Goal: Task Accomplishment & Management: Use online tool/utility

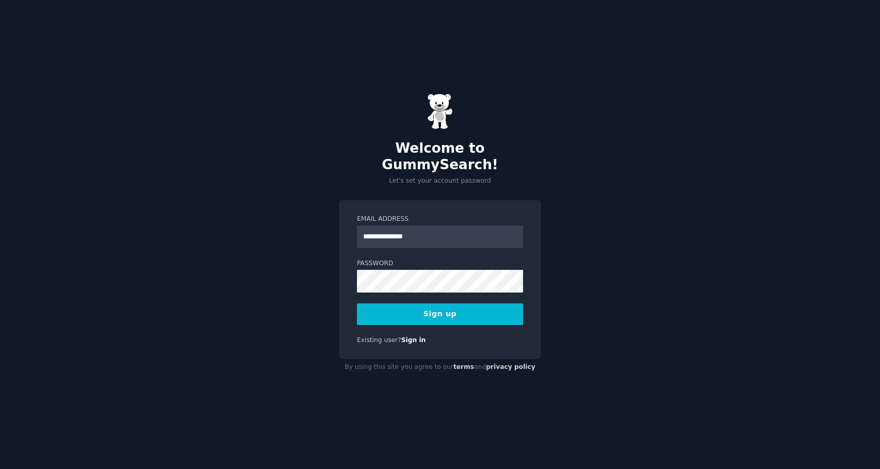
type input "**********"
click at [440, 305] on button "Sign up" at bounding box center [440, 314] width 166 height 22
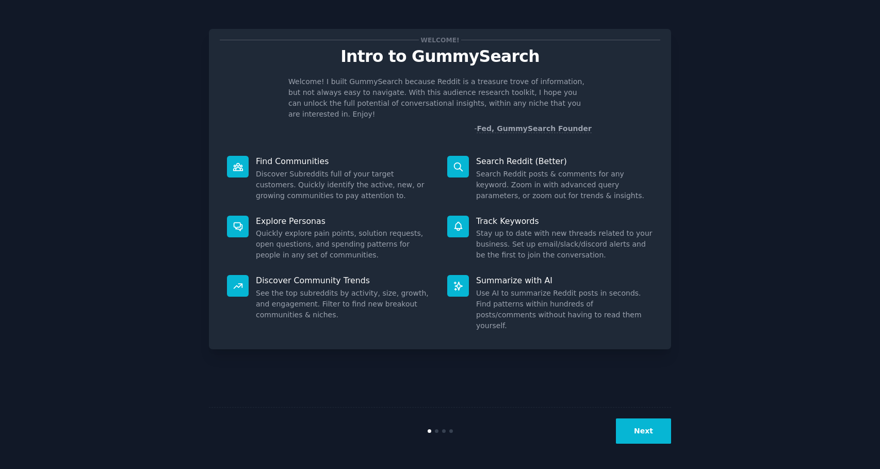
click at [648, 431] on button "Next" at bounding box center [643, 430] width 55 height 25
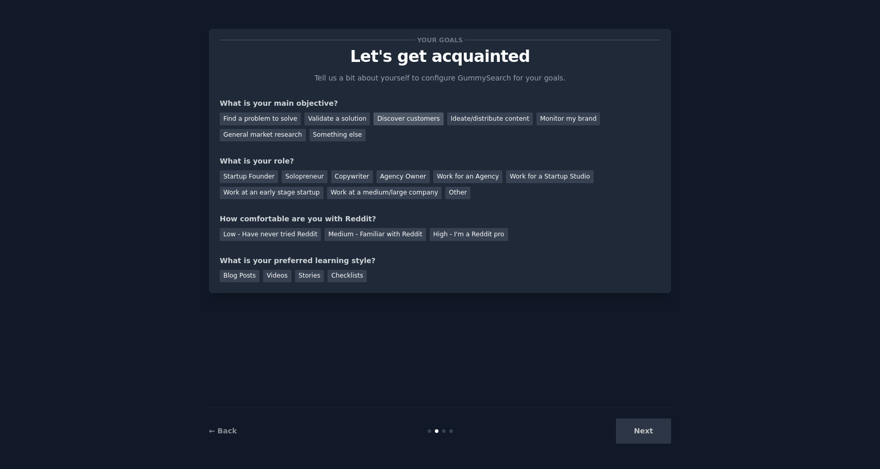
click at [396, 124] on div "Discover customers" at bounding box center [409, 118] width 70 height 13
click at [467, 122] on div "Ideate/distribute content" at bounding box center [490, 118] width 86 height 13
click at [408, 119] on div "Discover customers" at bounding box center [409, 118] width 70 height 13
click at [257, 176] on div "Startup Founder" at bounding box center [249, 176] width 58 height 13
click at [301, 181] on div "Solopreneur" at bounding box center [304, 176] width 45 height 13
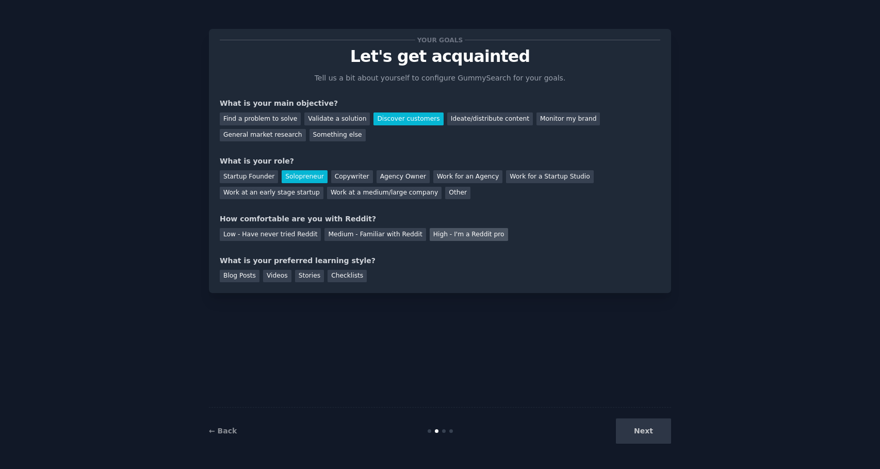
click at [459, 235] on div "High - I'm a Reddit pro" at bounding box center [469, 234] width 78 height 13
click at [408, 239] on div "Your goals Let's get acquainted Tell us a bit about yourself to configure Gummy…" at bounding box center [440, 161] width 441 height 242
click at [403, 234] on div "Medium - Familiar with Reddit" at bounding box center [374, 234] width 101 height 13
click at [359, 274] on div "Checklists" at bounding box center [347, 276] width 39 height 13
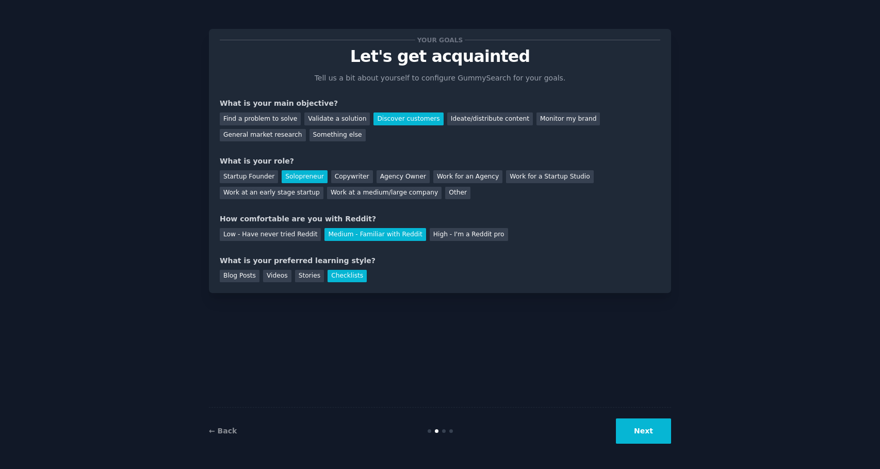
click at [632, 425] on button "Next" at bounding box center [643, 430] width 55 height 25
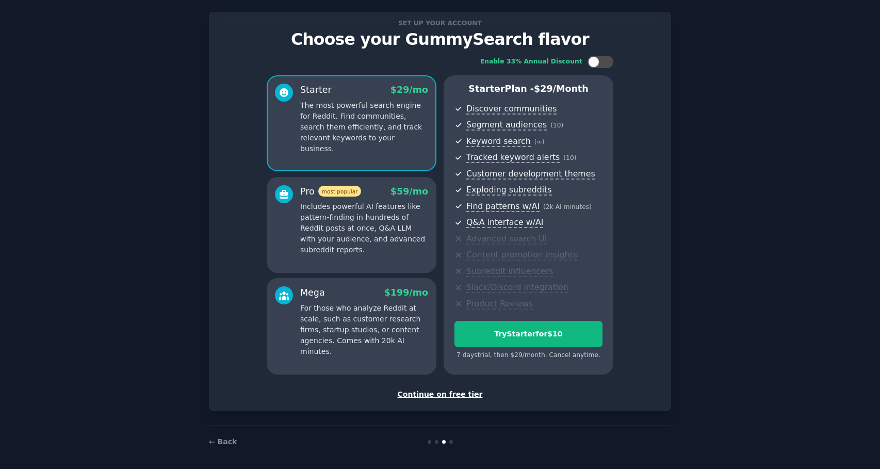
scroll to position [17, 0]
click at [444, 392] on div "Continue on free tier" at bounding box center [440, 394] width 441 height 11
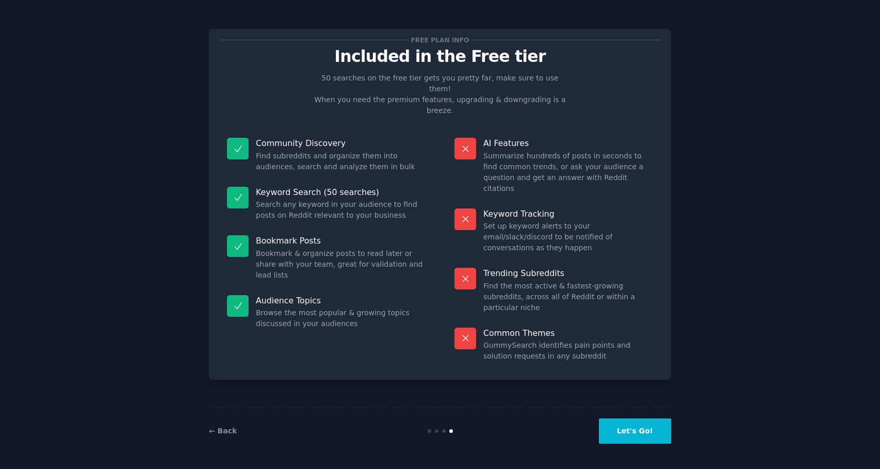
click at [626, 432] on button "Let's Go!" at bounding box center [635, 430] width 72 height 25
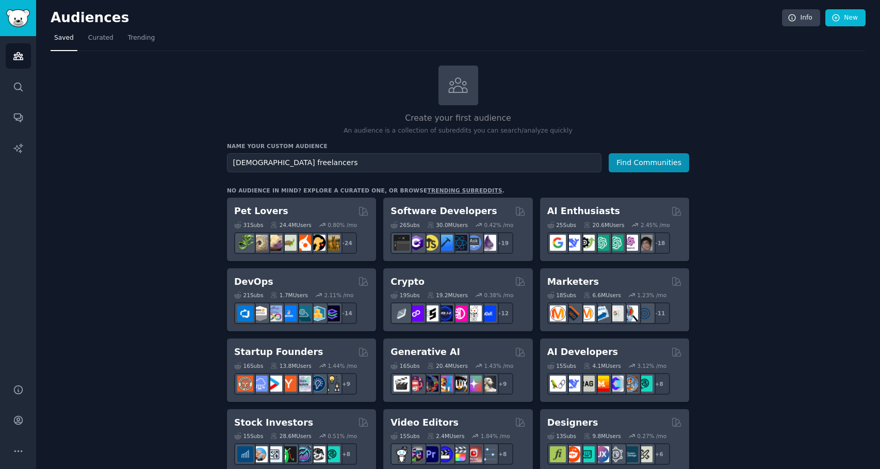
type input "[DEMOGRAPHIC_DATA] freelancers"
click at [650, 161] on button "Find Communities" at bounding box center [649, 162] width 80 height 19
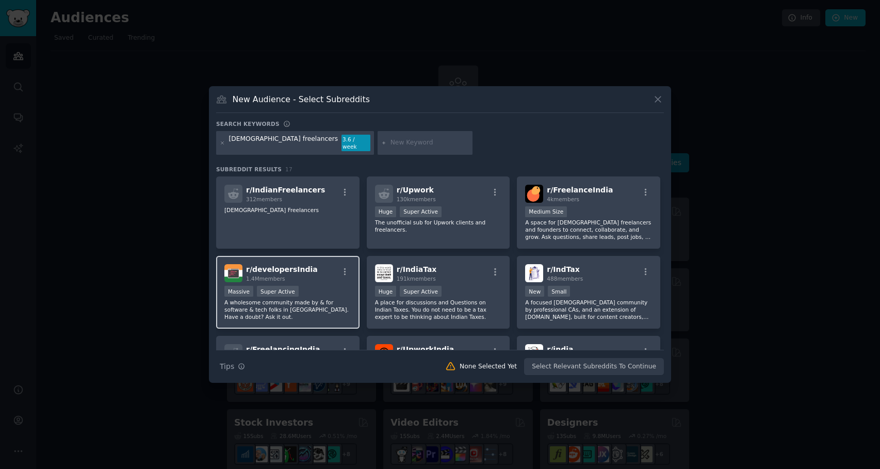
click at [314, 301] on p "A wholesome community made by & for software & tech folks in India. Have a doub…" at bounding box center [287, 310] width 127 height 22
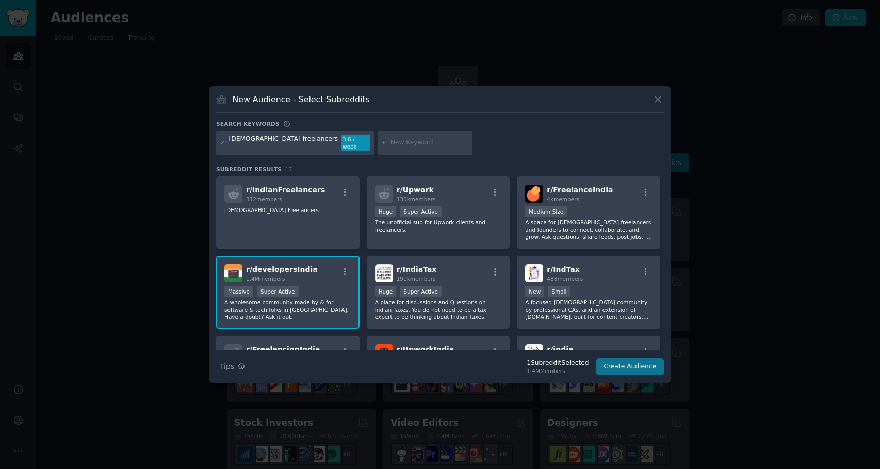
click at [631, 363] on button "Create Audience" at bounding box center [630, 367] width 68 height 18
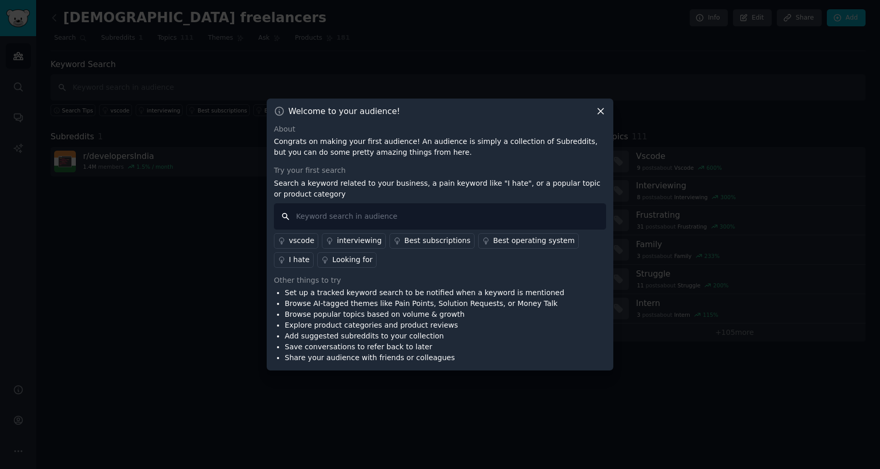
click at [378, 218] on input "text" at bounding box center [440, 216] width 332 height 26
click at [608, 110] on div "Welcome to your audience! About Congrats on making your first audience! An audi…" at bounding box center [440, 235] width 347 height 272
click at [602, 112] on icon at bounding box center [601, 111] width 6 height 6
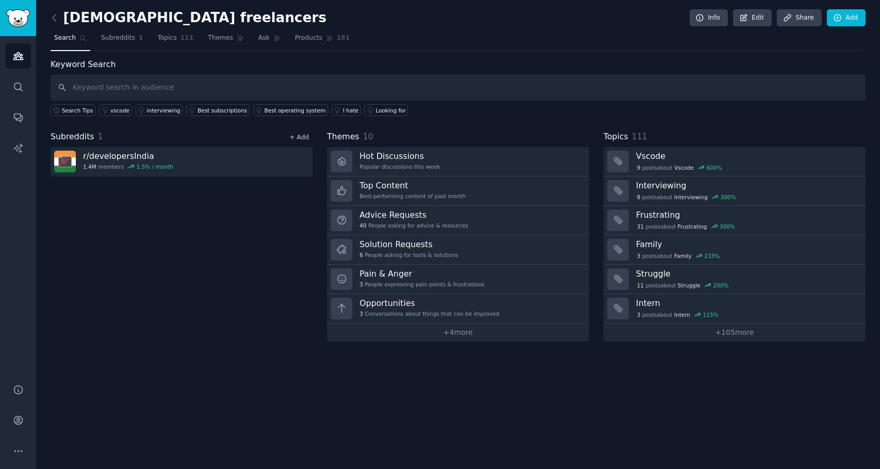
click at [305, 137] on link "+ Add" at bounding box center [299, 137] width 20 height 7
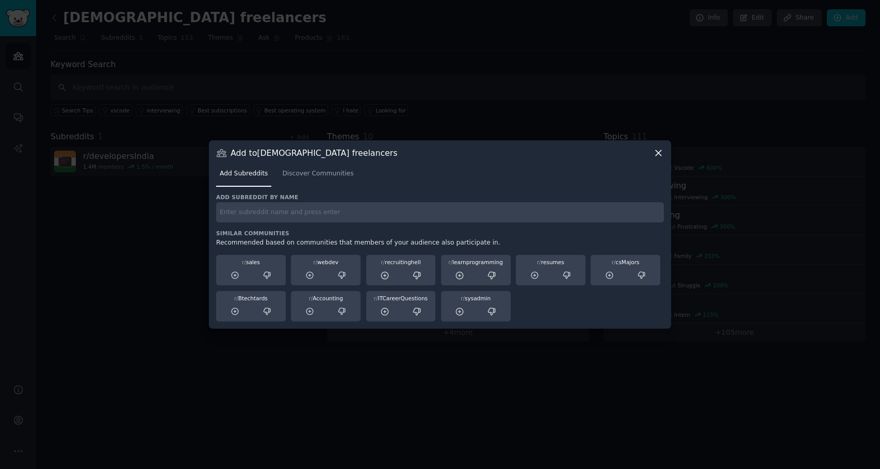
click at [279, 225] on div "Add subreddit by name Similar Communities Recommended based on communities that…" at bounding box center [440, 257] width 448 height 128
click at [270, 215] on input "text" at bounding box center [440, 212] width 448 height 20
type input "indiatax"
type input "[DEMOGRAPHIC_DATA] freelancers"
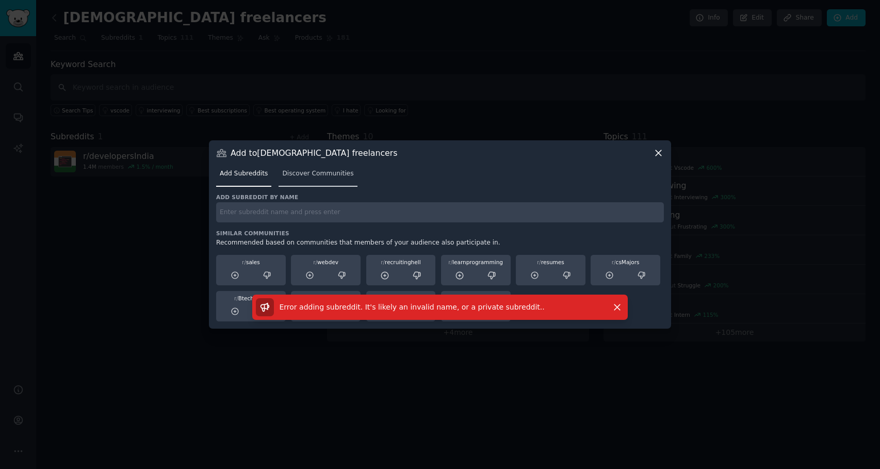
click at [314, 174] on span "Discover Communities" at bounding box center [317, 173] width 71 height 9
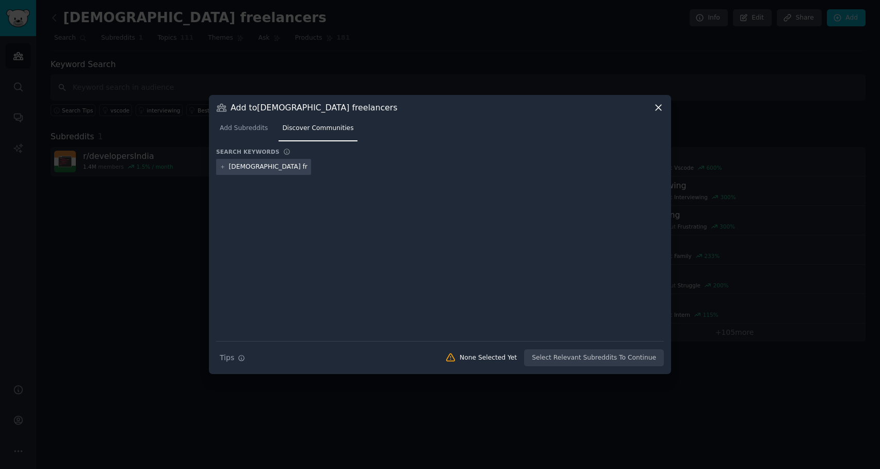
type input "[DEMOGRAPHIC_DATA] freelancers"
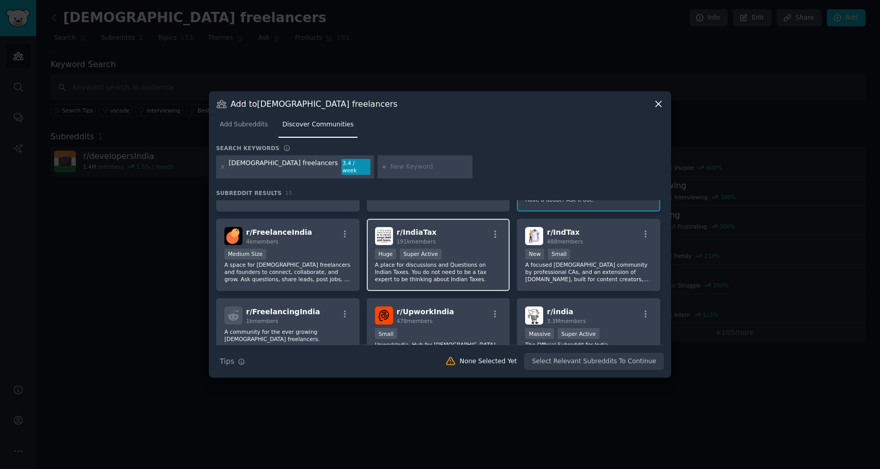
scroll to position [63, 0]
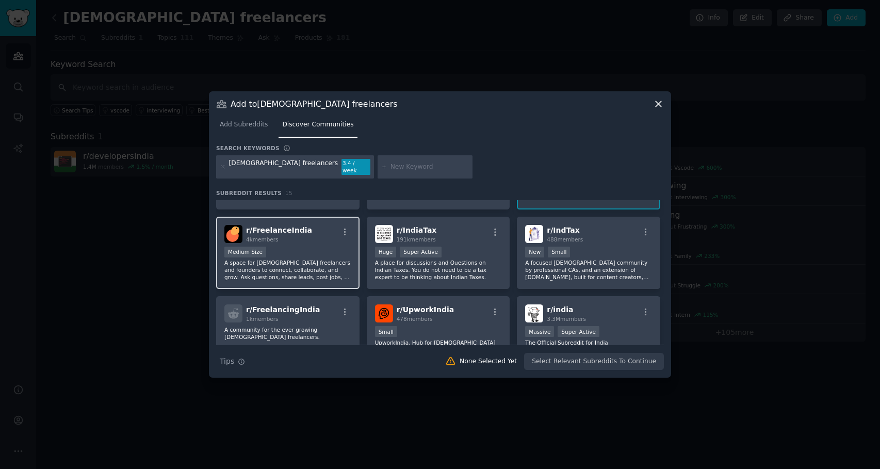
click at [330, 240] on div "r/ FreelanceIndia 4k members Medium Size A space for Indian freelancers and fou…" at bounding box center [287, 253] width 143 height 73
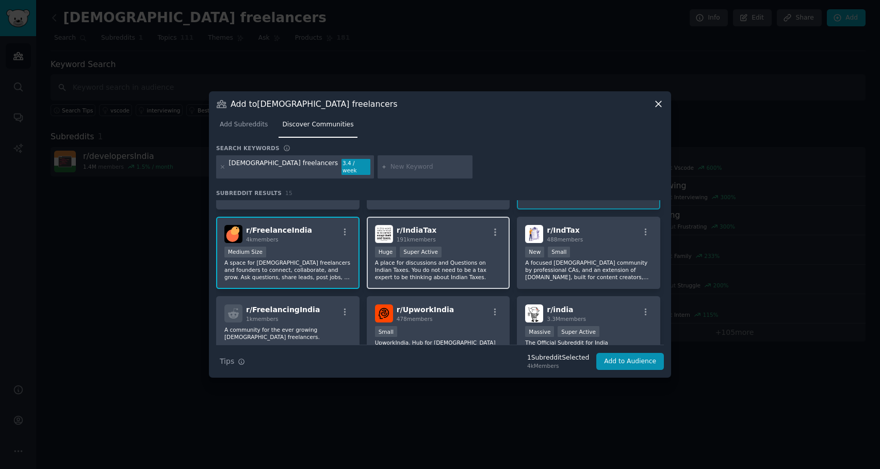
click at [460, 240] on div "r/ IndiaTax 191k members >= 95th percentile for submissions / day Huge Super Ac…" at bounding box center [438, 253] width 143 height 73
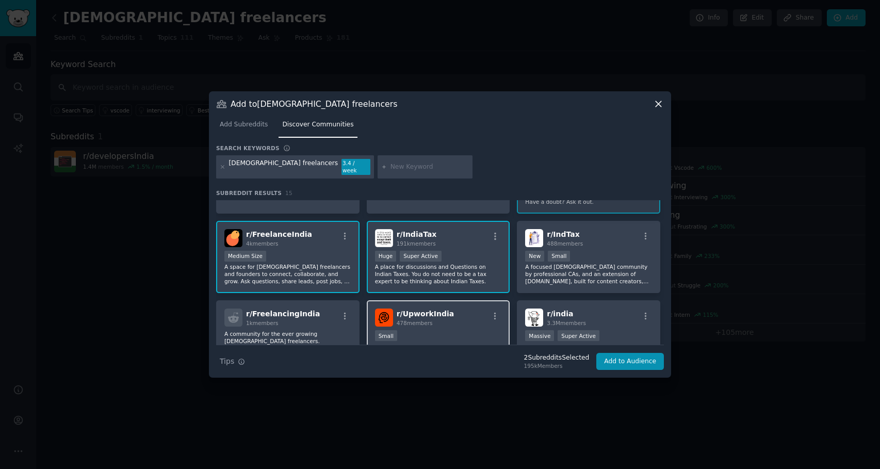
click at [438, 313] on span "r/ UpworkIndia" at bounding box center [426, 314] width 58 height 8
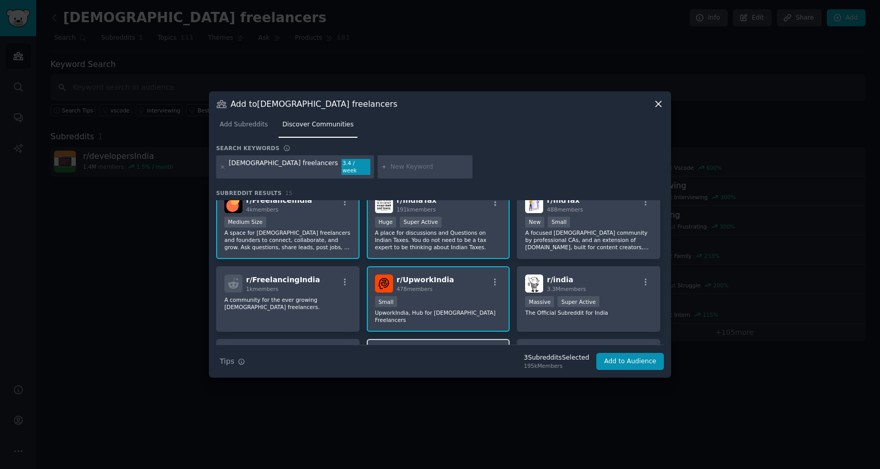
scroll to position [137, 0]
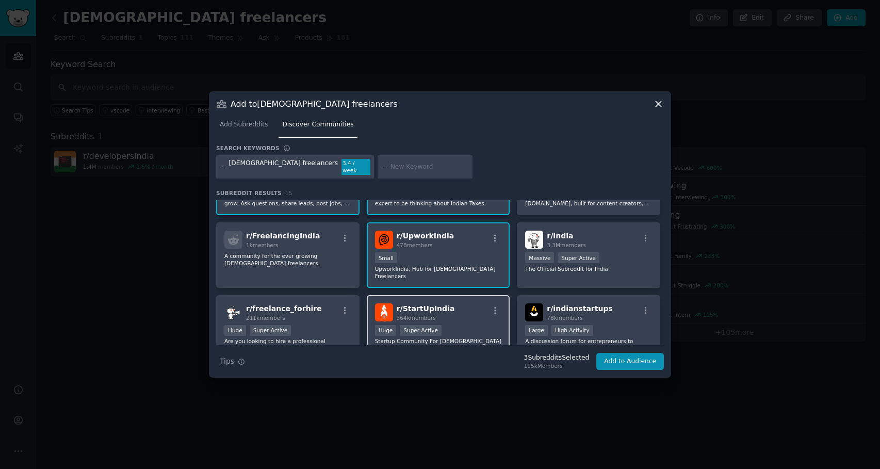
click at [461, 325] on div "Huge Super Active" at bounding box center [438, 331] width 127 height 13
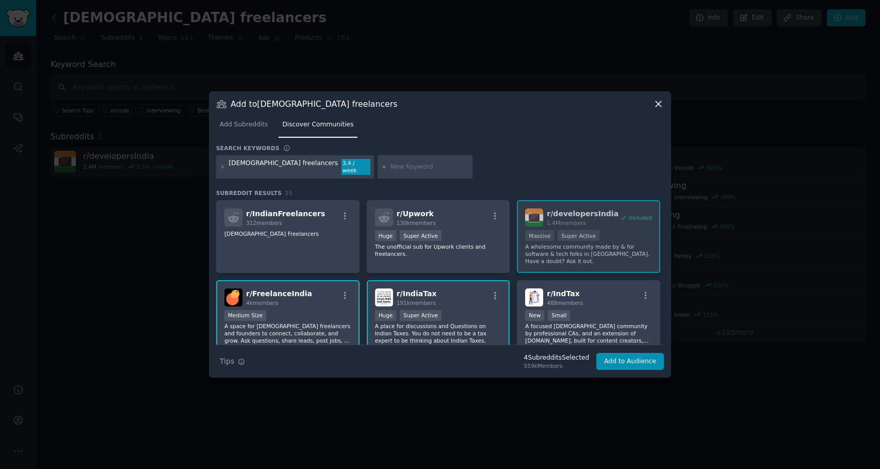
scroll to position [0, 0]
click at [628, 362] on button "Add to Audience" at bounding box center [630, 362] width 68 height 18
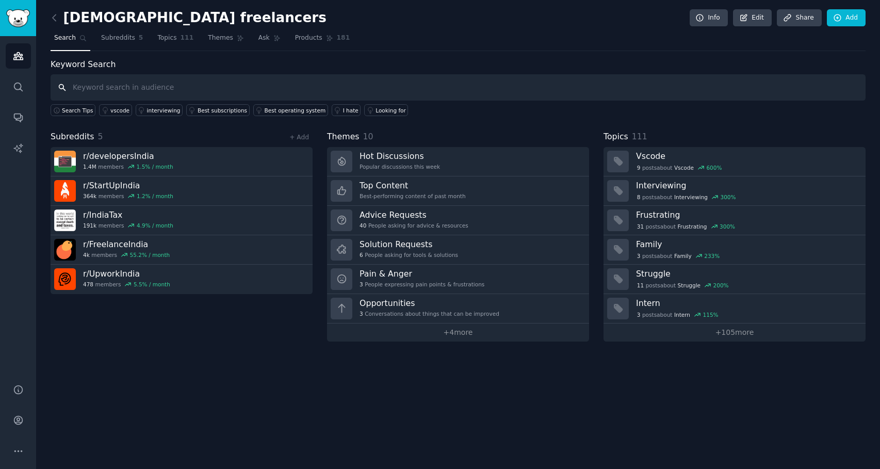
click at [120, 89] on input "text" at bounding box center [458, 87] width 815 height 26
type input "tax"
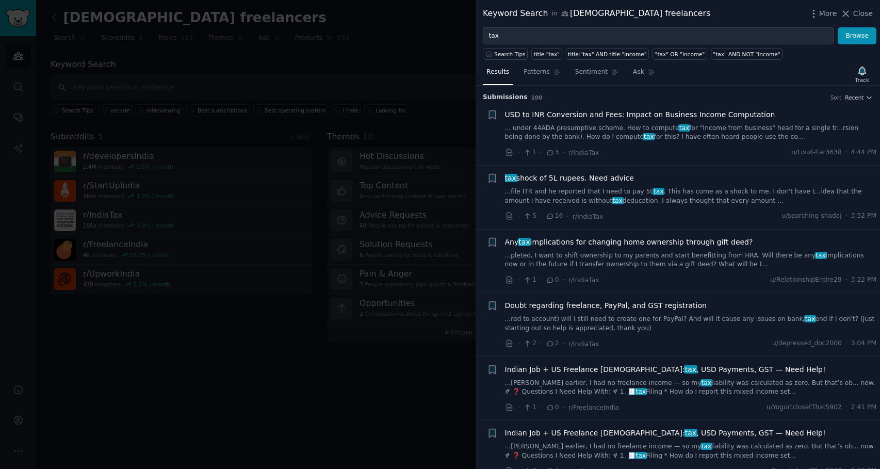
click at [604, 180] on span "tax shock of 5L rupees. Need advice" at bounding box center [569, 178] width 129 height 11
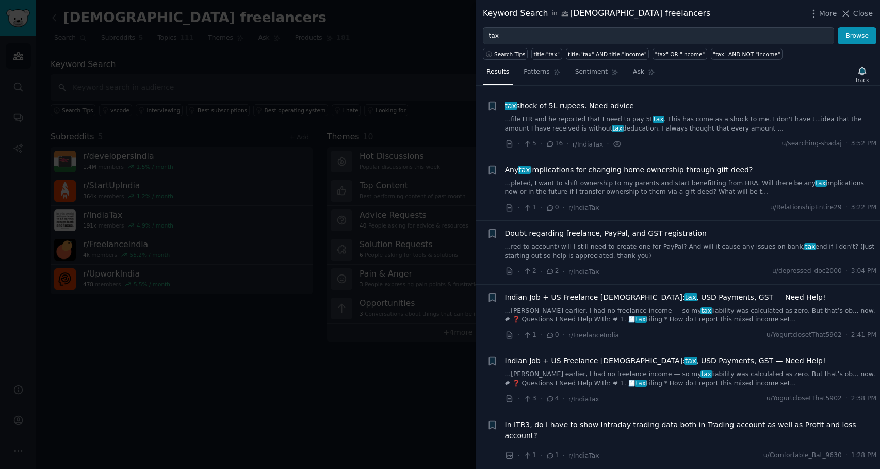
scroll to position [79, 0]
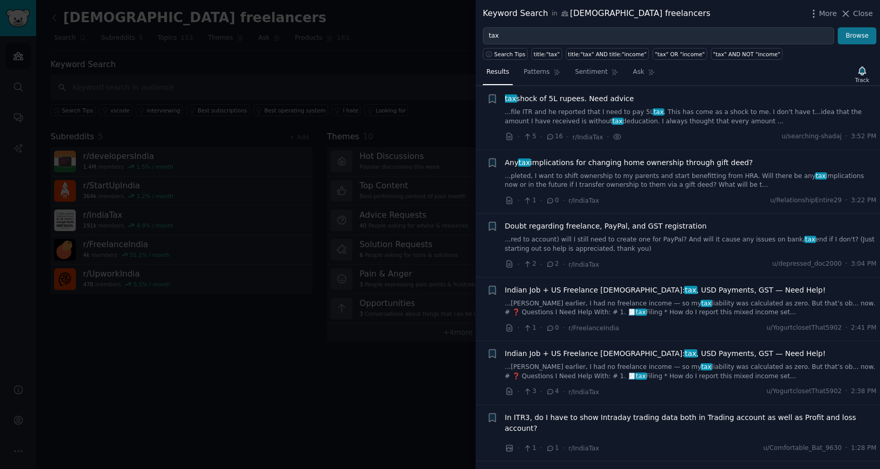
click at [859, 38] on button "Browse" at bounding box center [857, 36] width 39 height 18
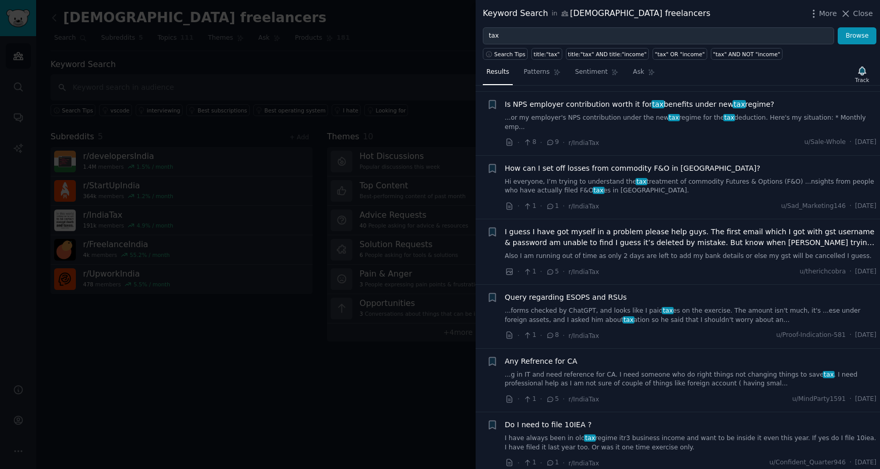
scroll to position [1483, 0]
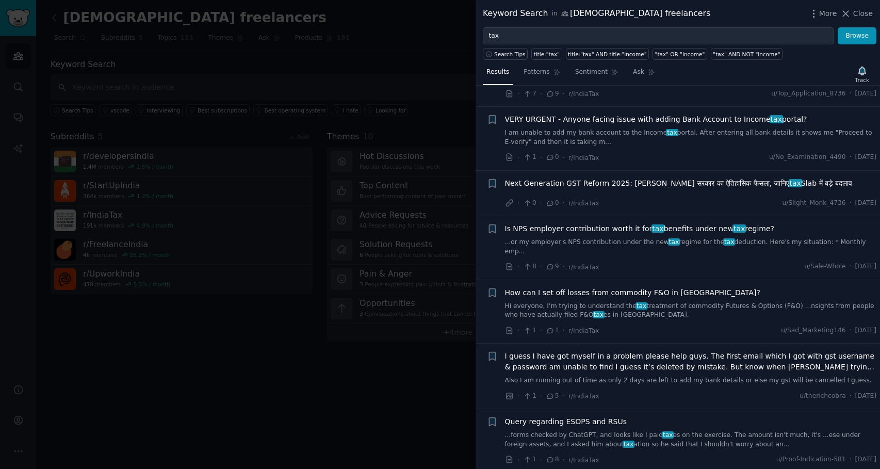
click at [340, 45] on div at bounding box center [440, 234] width 880 height 469
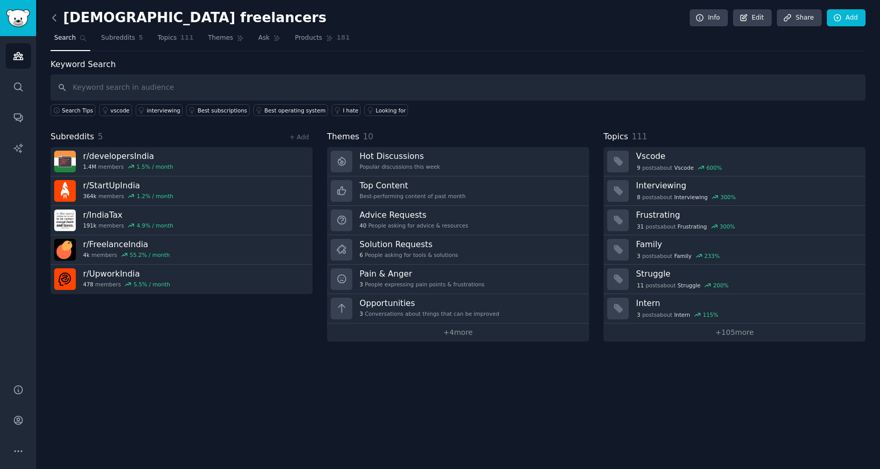
click at [56, 17] on icon at bounding box center [54, 17] width 11 height 11
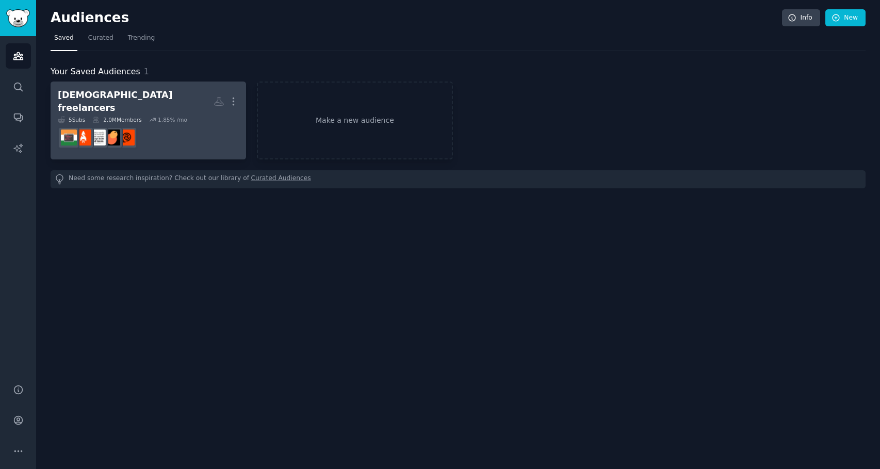
click at [102, 96] on div "[DEMOGRAPHIC_DATA] freelancers" at bounding box center [136, 101] width 156 height 25
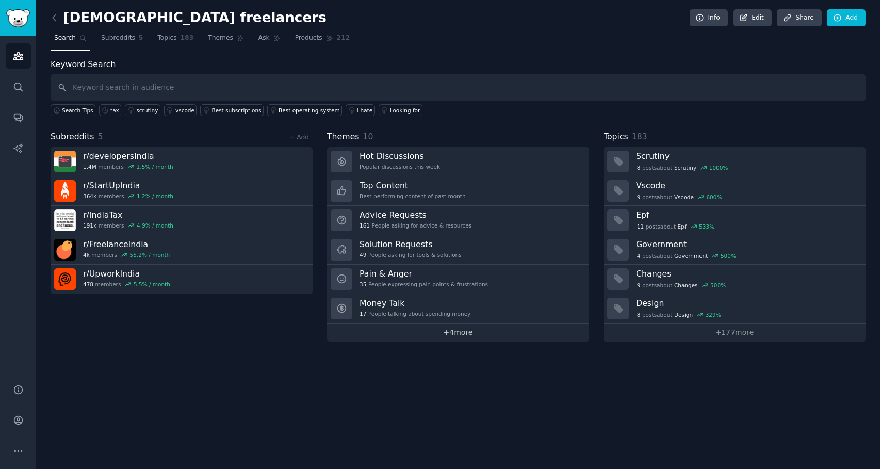
click at [429, 335] on link "+ 4 more" at bounding box center [458, 332] width 262 height 18
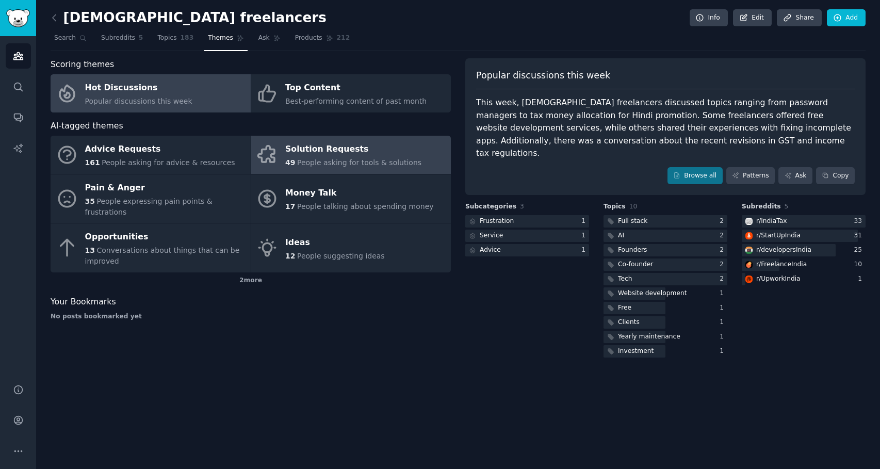
click at [400, 167] on div "49 People asking for tools & solutions" at bounding box center [353, 162] width 136 height 11
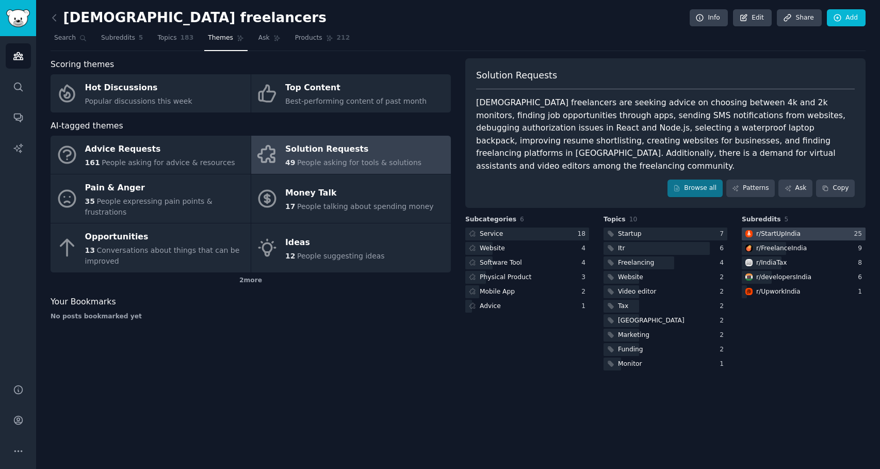
click at [770, 230] on div "r/ StartUpIndia" at bounding box center [778, 234] width 44 height 9
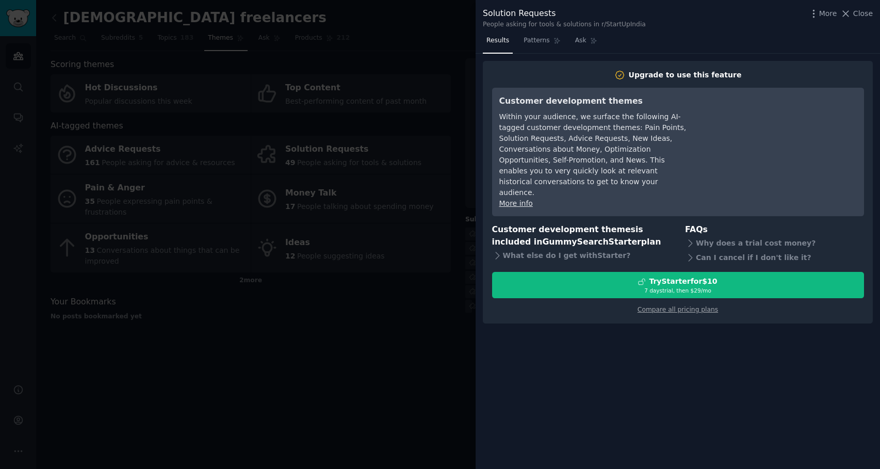
click at [387, 246] on div at bounding box center [440, 234] width 880 height 469
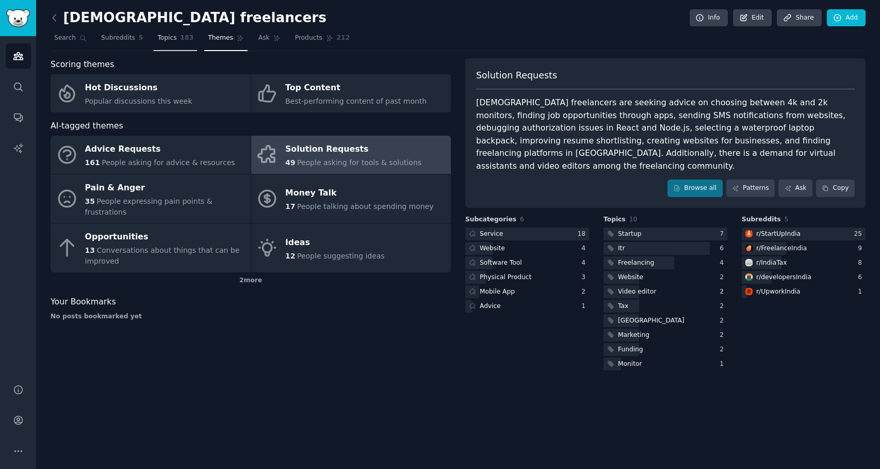
click at [178, 37] on link "Topics 183" at bounding box center [175, 40] width 43 height 21
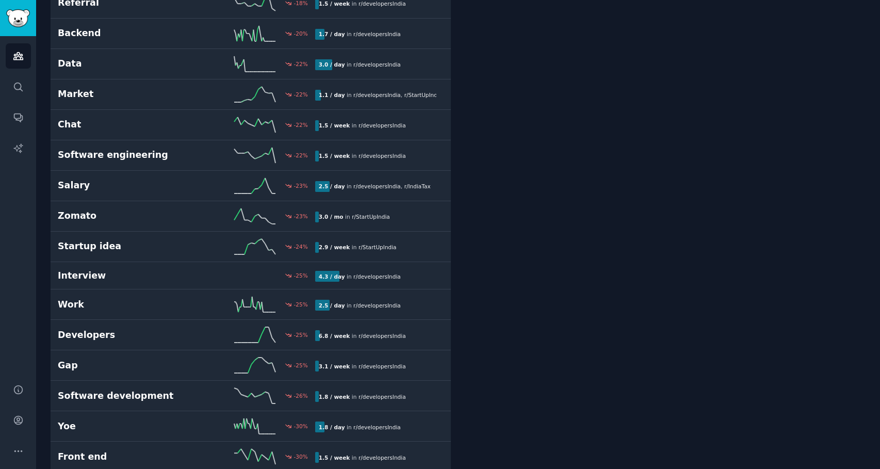
scroll to position [3, 0]
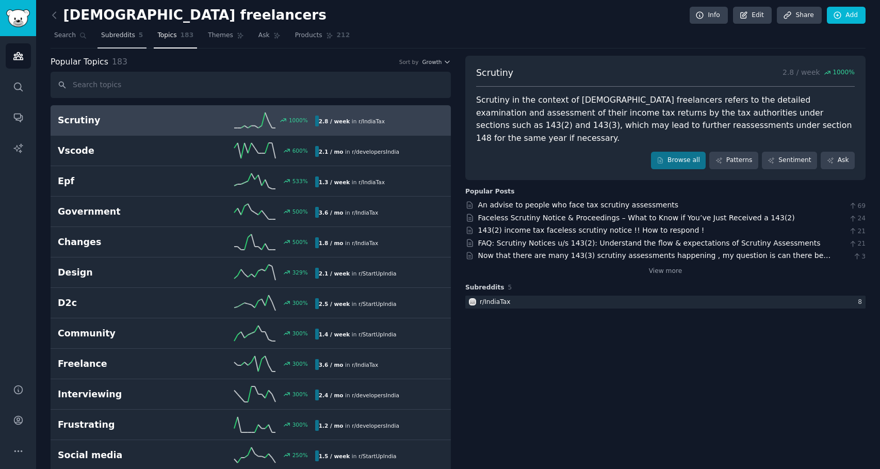
click at [129, 36] on span "Subreddits" at bounding box center [118, 35] width 34 height 9
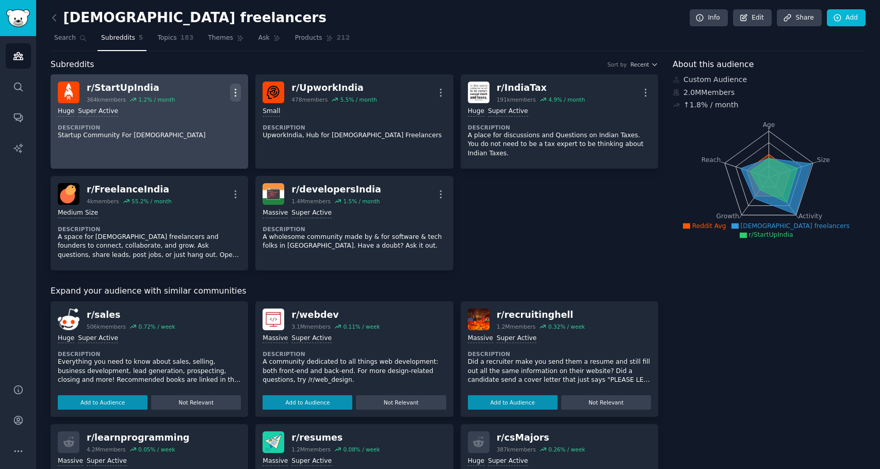
click at [234, 92] on icon "button" at bounding box center [235, 92] width 11 height 11
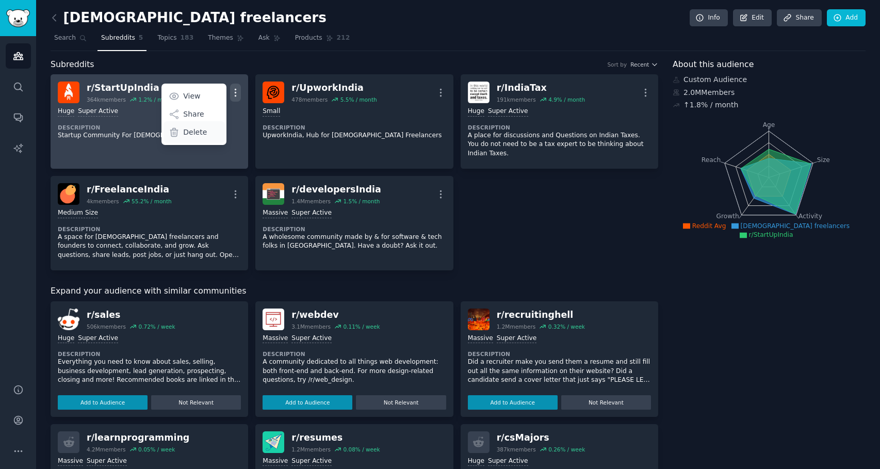
click at [210, 131] on div "Delete" at bounding box center [194, 132] width 61 height 22
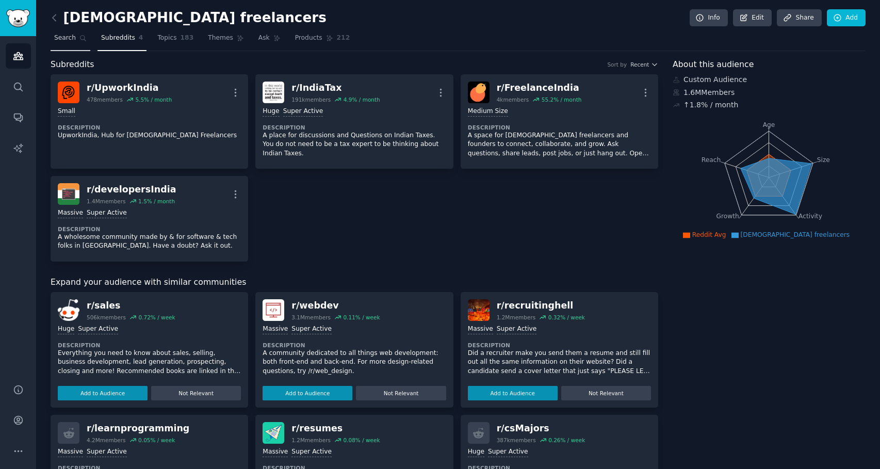
click at [60, 39] on span "Search" at bounding box center [65, 38] width 22 height 9
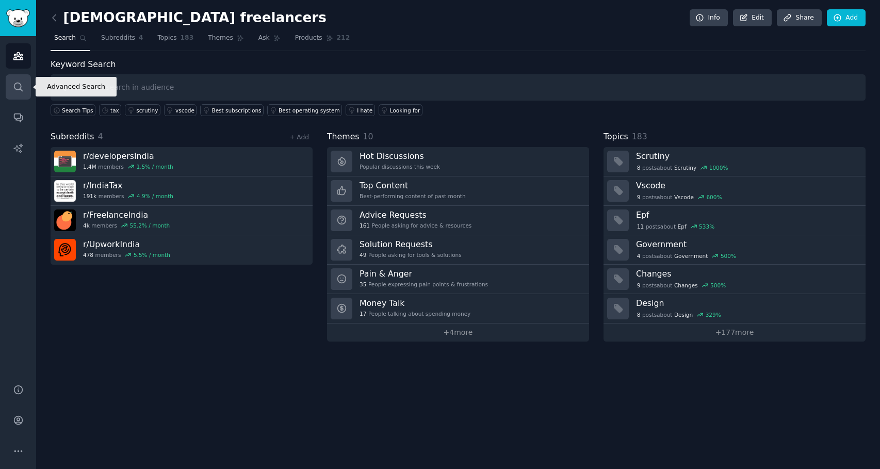
click at [6, 90] on link "Search" at bounding box center [18, 86] width 25 height 25
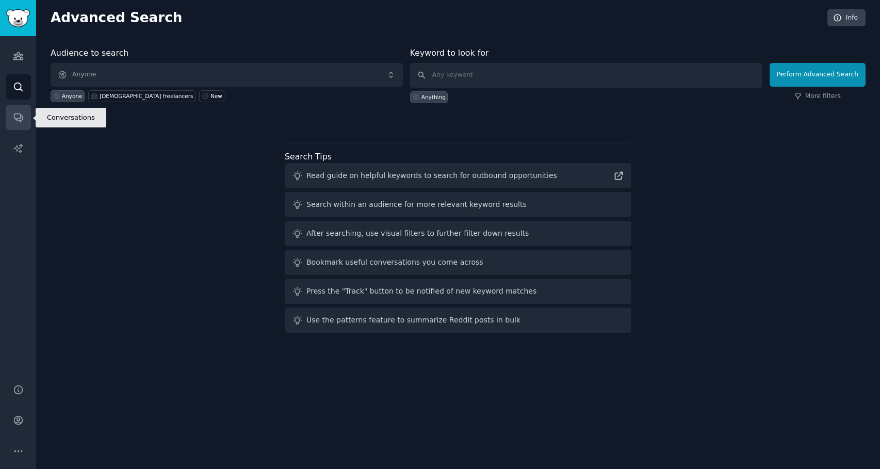
click at [14, 112] on icon "Sidebar" at bounding box center [18, 117] width 11 height 11
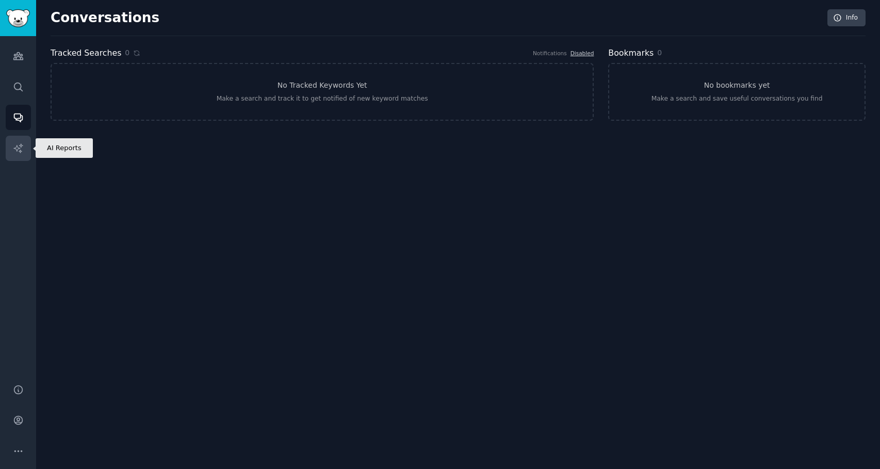
click at [17, 144] on icon "Sidebar" at bounding box center [18, 148] width 11 height 11
